Goal: Check status: Check status

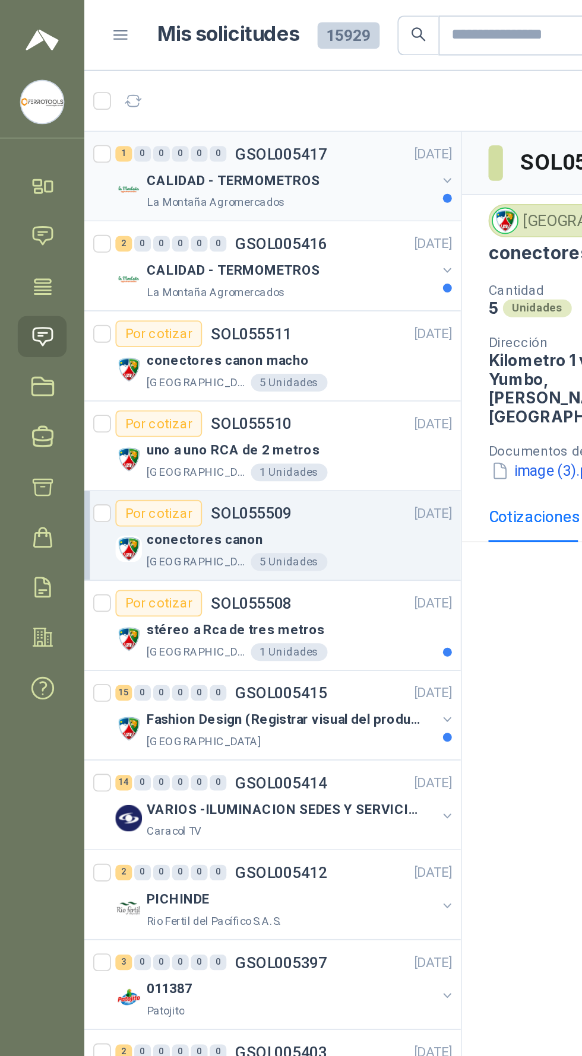
click at [205, 96] on div "CALIDAD - TERMOMETROS" at bounding box center [155, 97] width 154 height 14
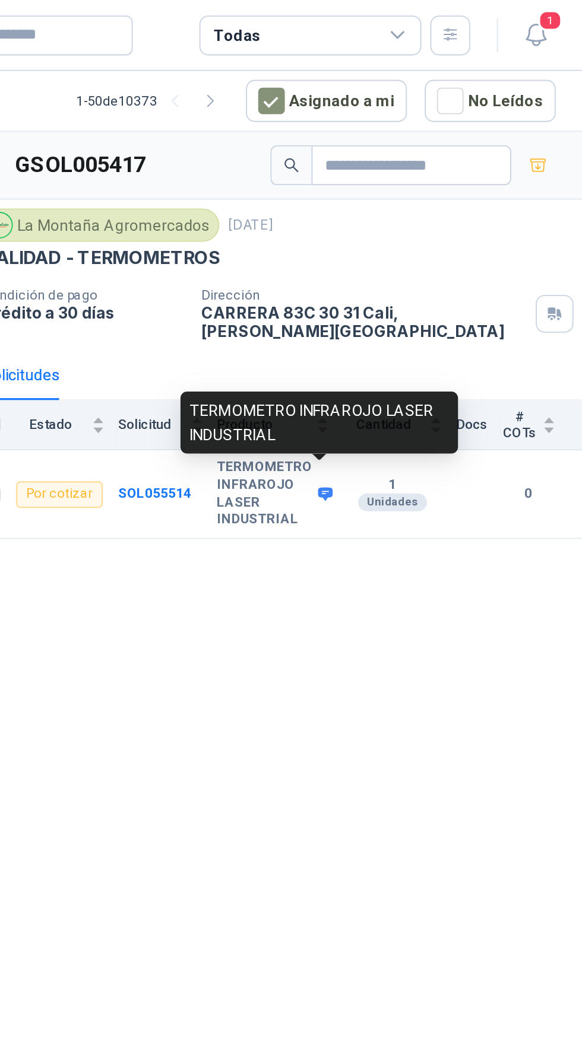
click at [443, 260] on icon at bounding box center [444, 264] width 9 height 9
